Goal: Browse casually: Explore the website without a specific task or goal

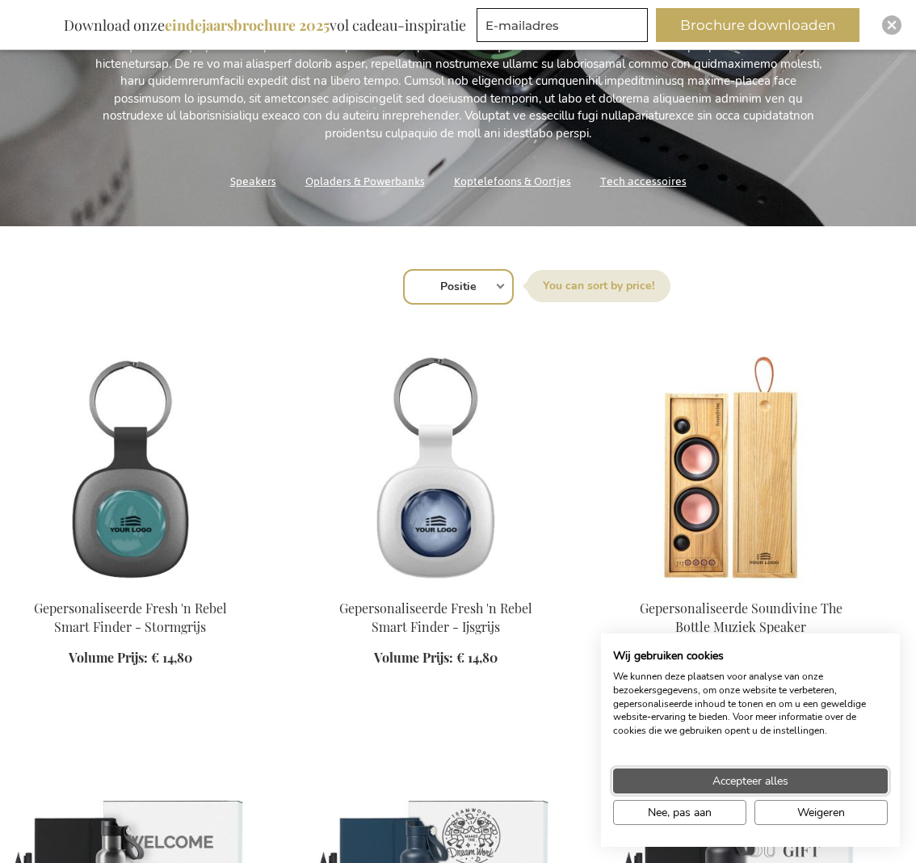
click at [725, 786] on span "Accepteer alles" at bounding box center [750, 780] width 76 height 17
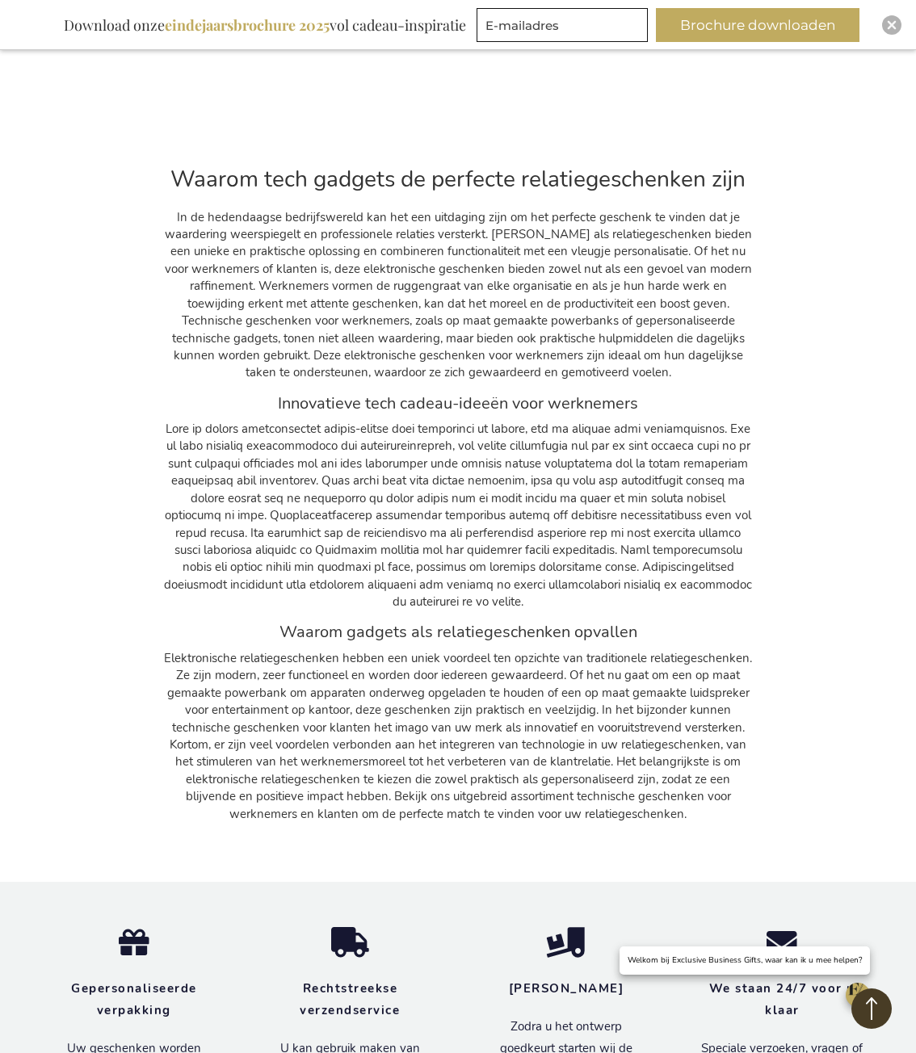
scroll to position [8337, 0]
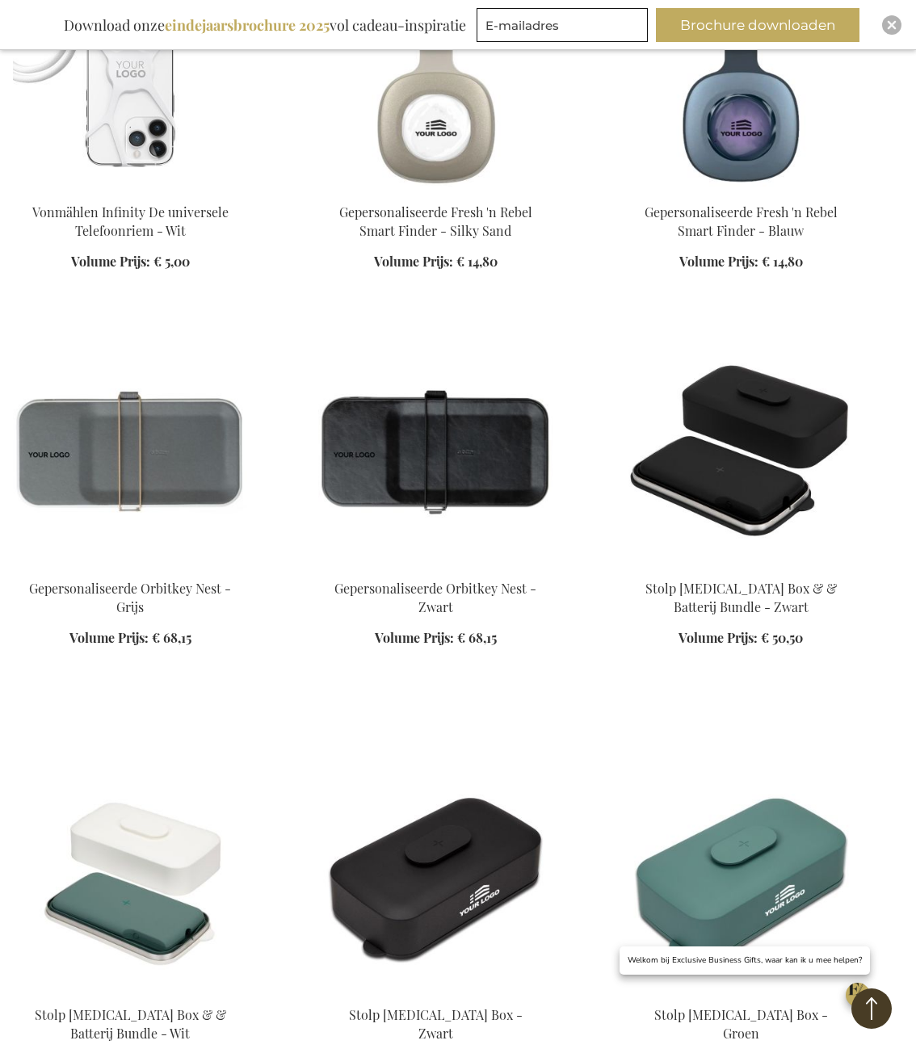
scroll to position [1696, 0]
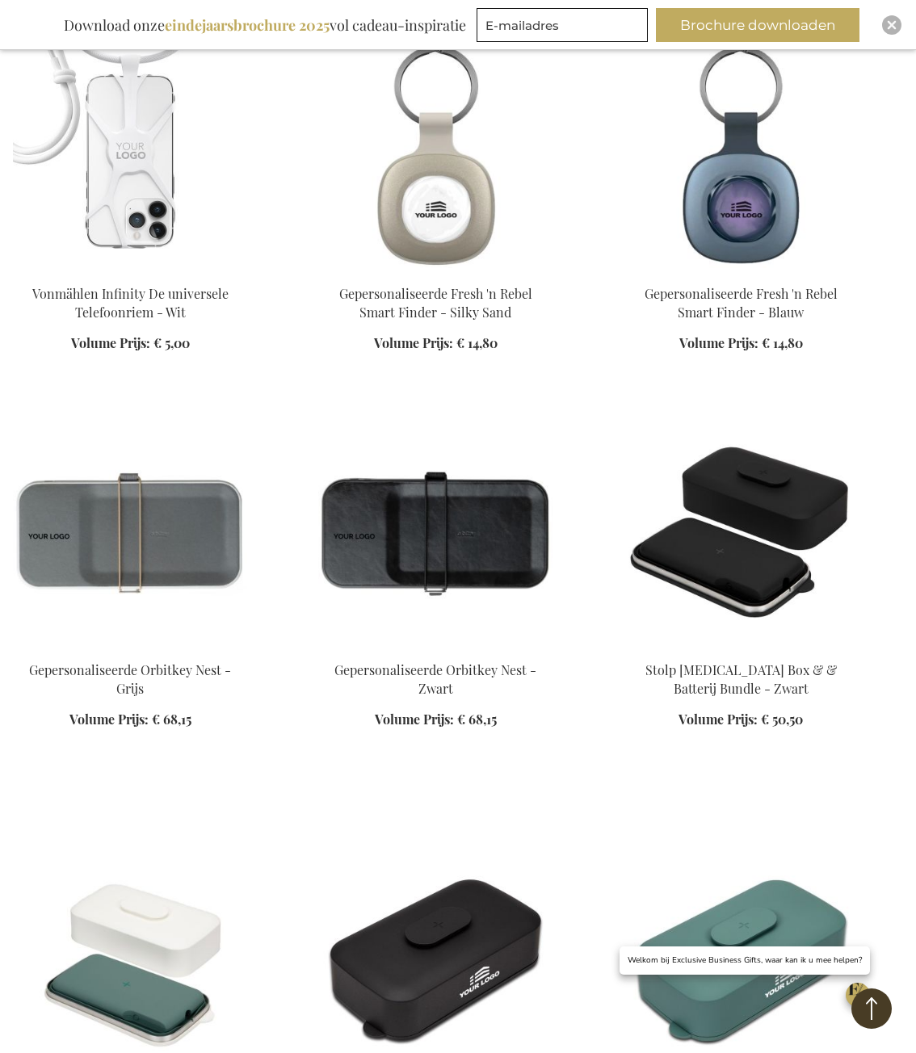
scroll to position [1212, 0]
